Goal: Task Accomplishment & Management: Manage account settings

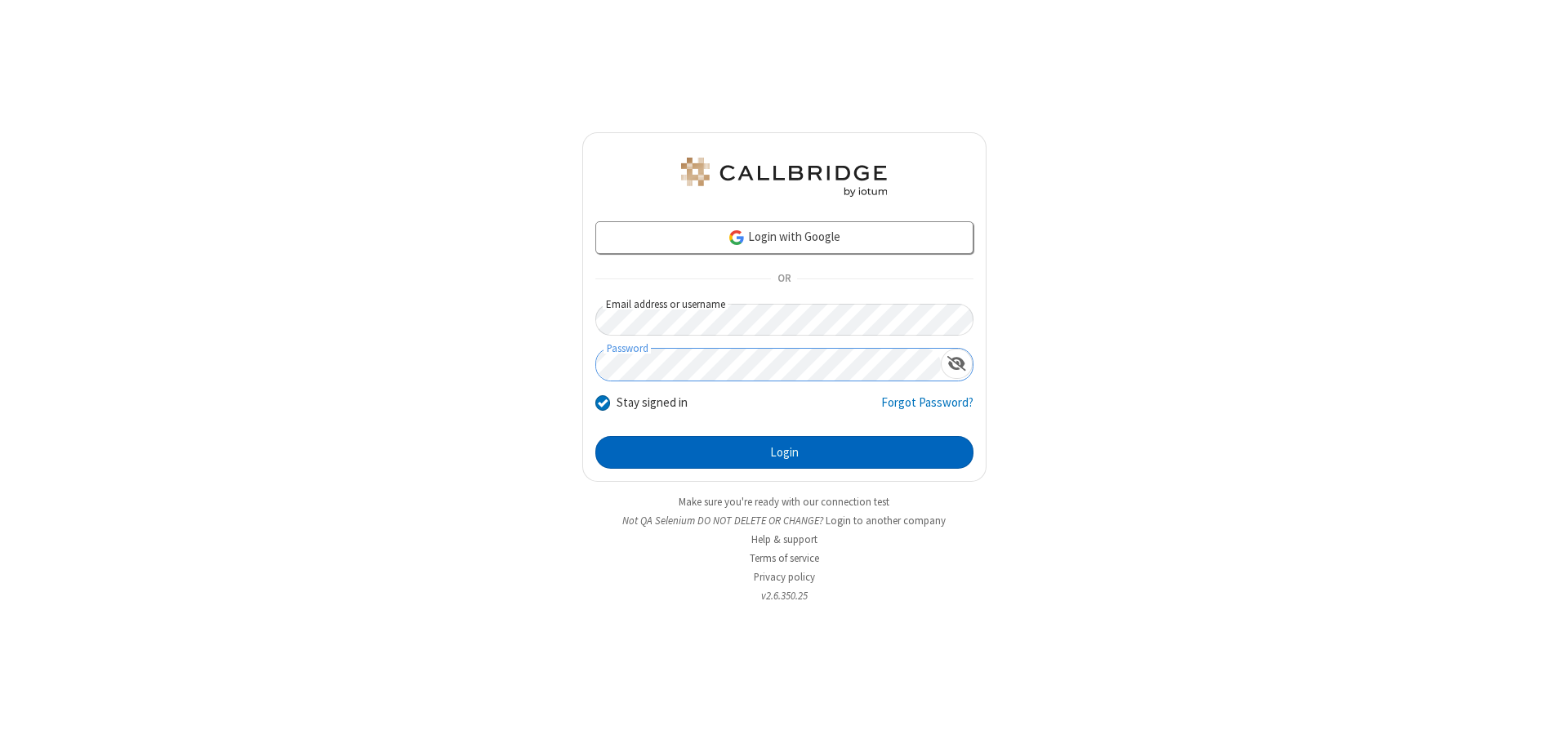
click at [784, 453] on button "Login" at bounding box center [784, 453] width 378 height 33
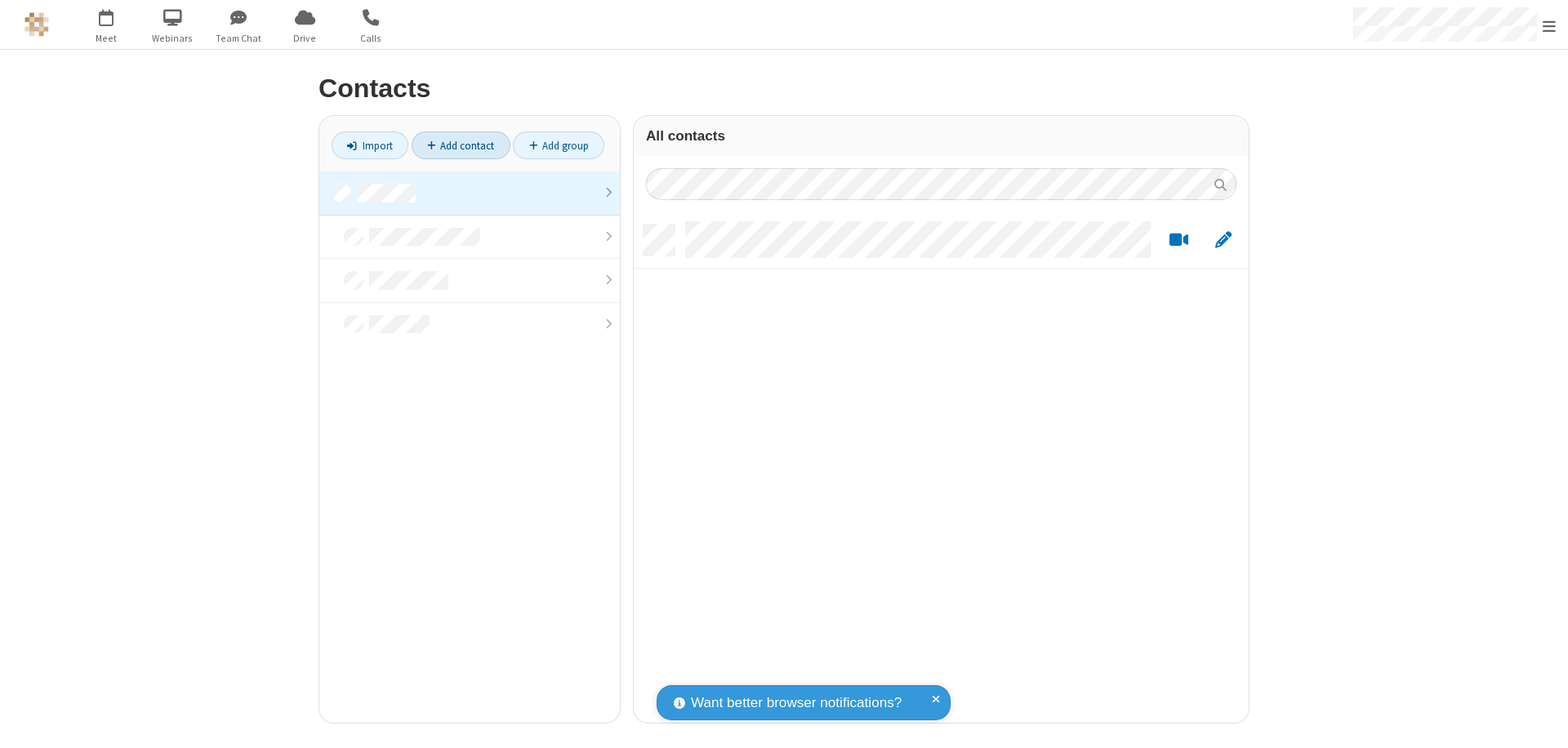
click at [461, 145] on link "Add contact" at bounding box center [461, 145] width 98 height 28
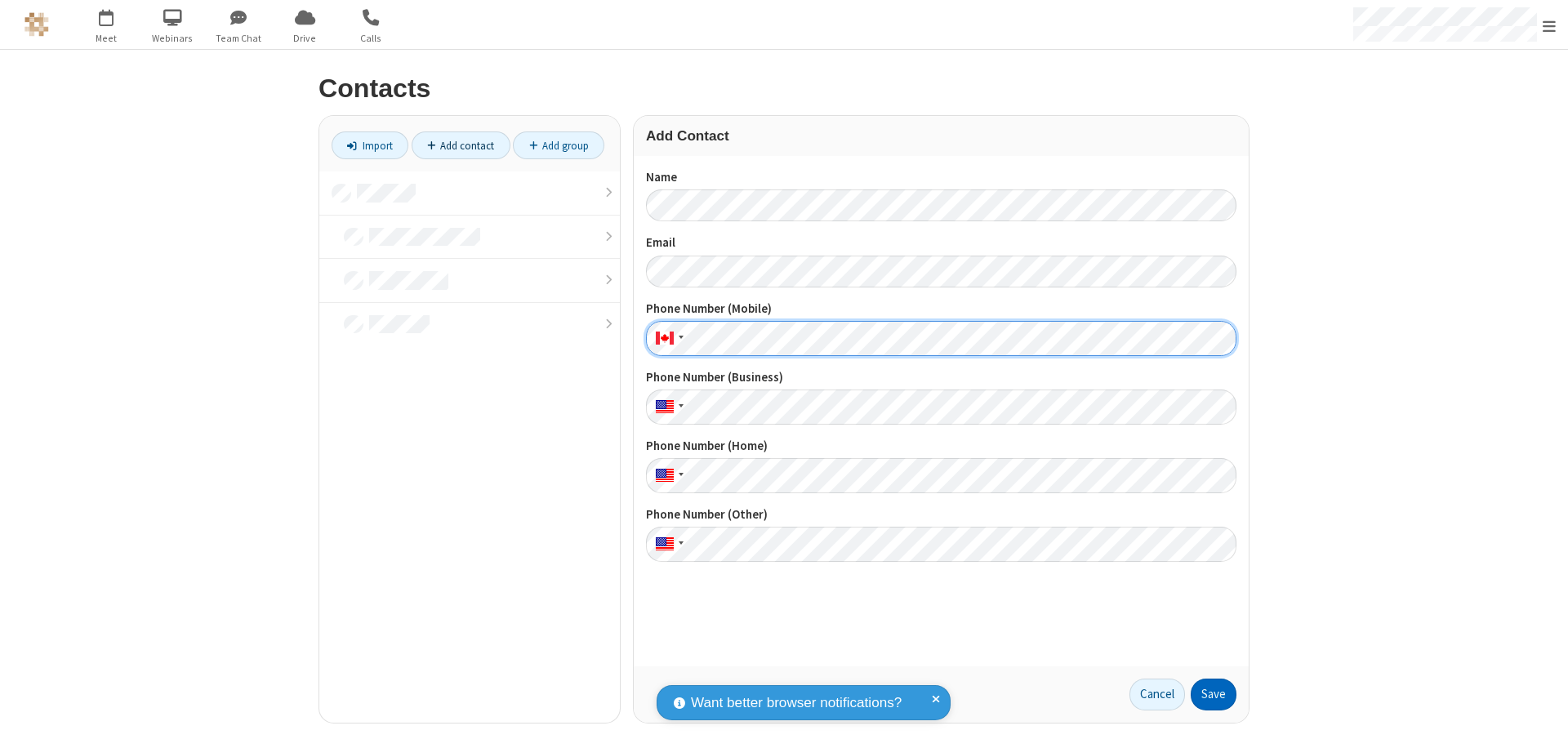
click at [1214, 694] on button "Save" at bounding box center [1214, 696] width 46 height 33
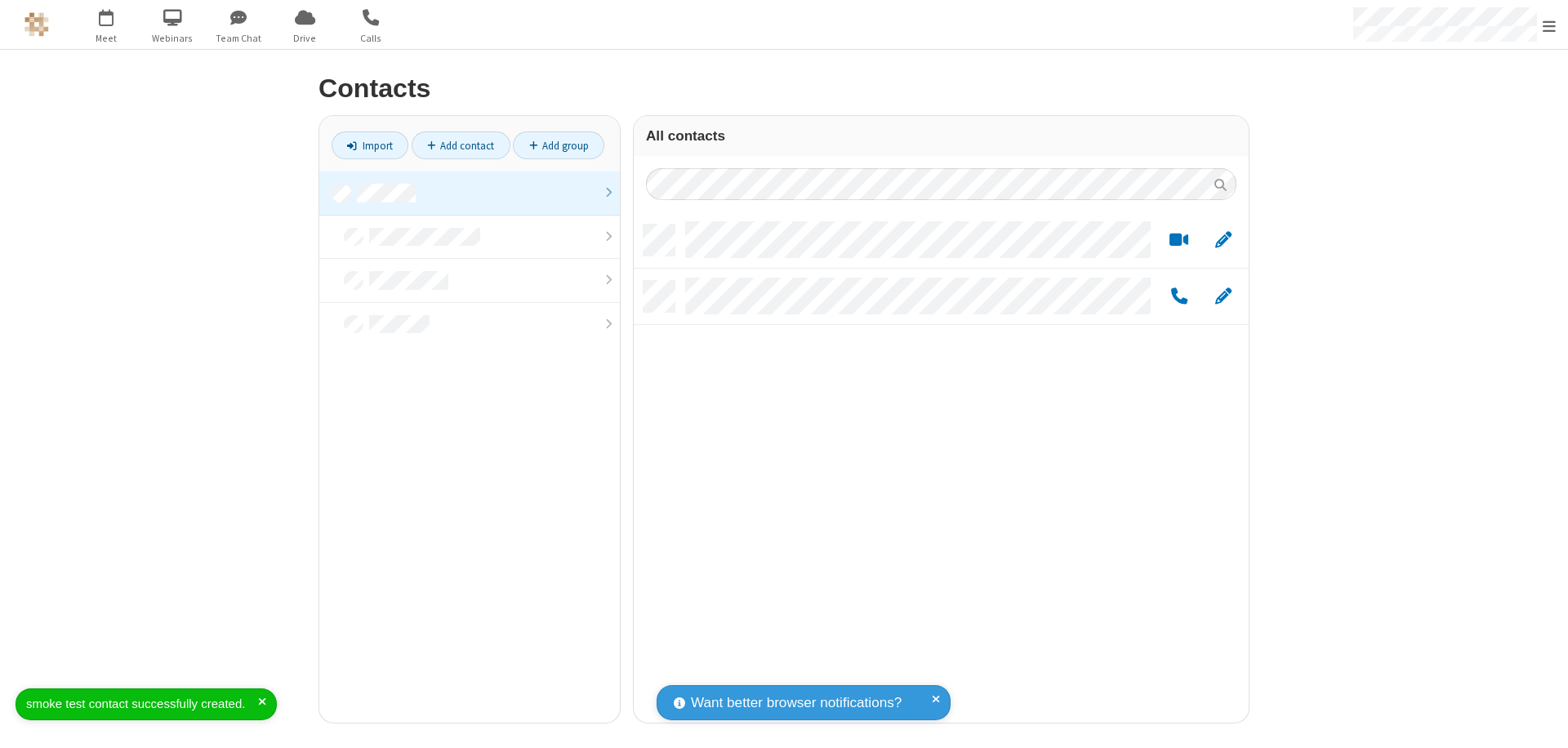
scroll to position [498, 603]
click at [461, 145] on link "Add contact" at bounding box center [461, 145] width 98 height 28
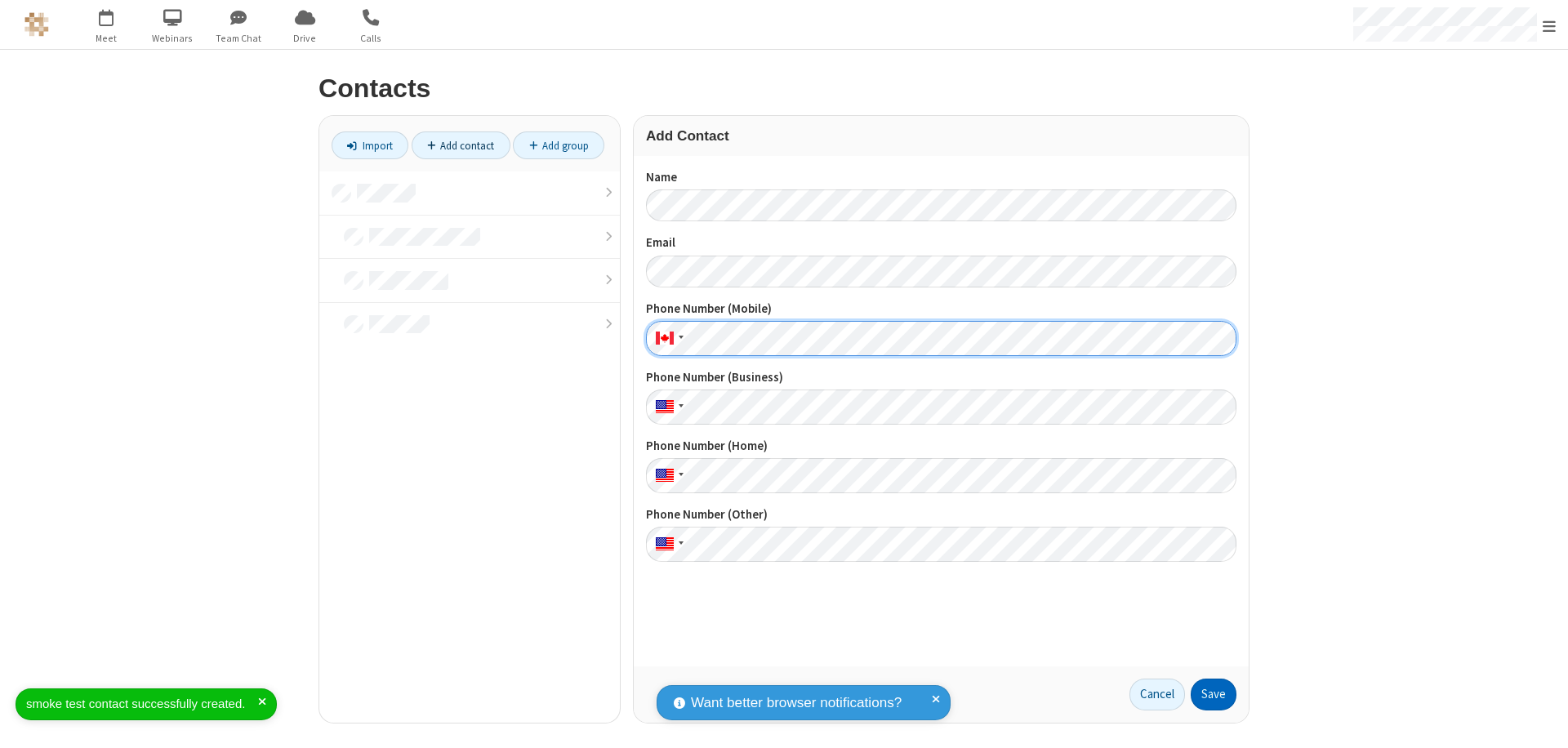
click at [1214, 694] on button "Save" at bounding box center [1214, 696] width 46 height 33
